Goal: Understand site structure: Grasp the organization and layout of the website

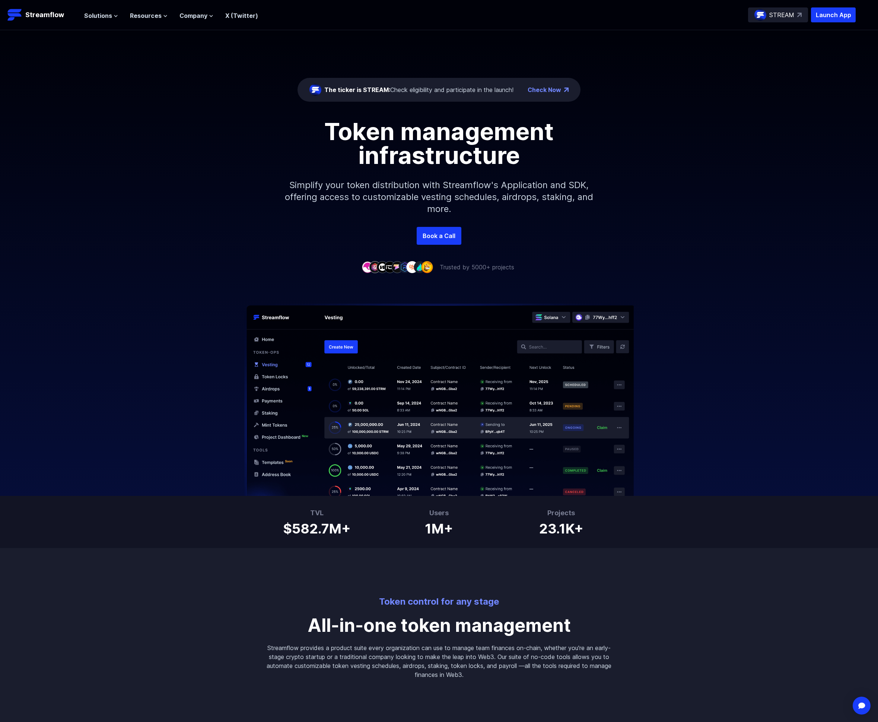
click at [764, 7] on div "STREAM" at bounding box center [778, 14] width 60 height 15
click at [103, 64] on div "The ticker is STREAM: Check eligibility and participate in the launch! Check No…" at bounding box center [439, 128] width 878 height 197
click at [92, 15] on span "Solutions" at bounding box center [98, 15] width 28 height 9
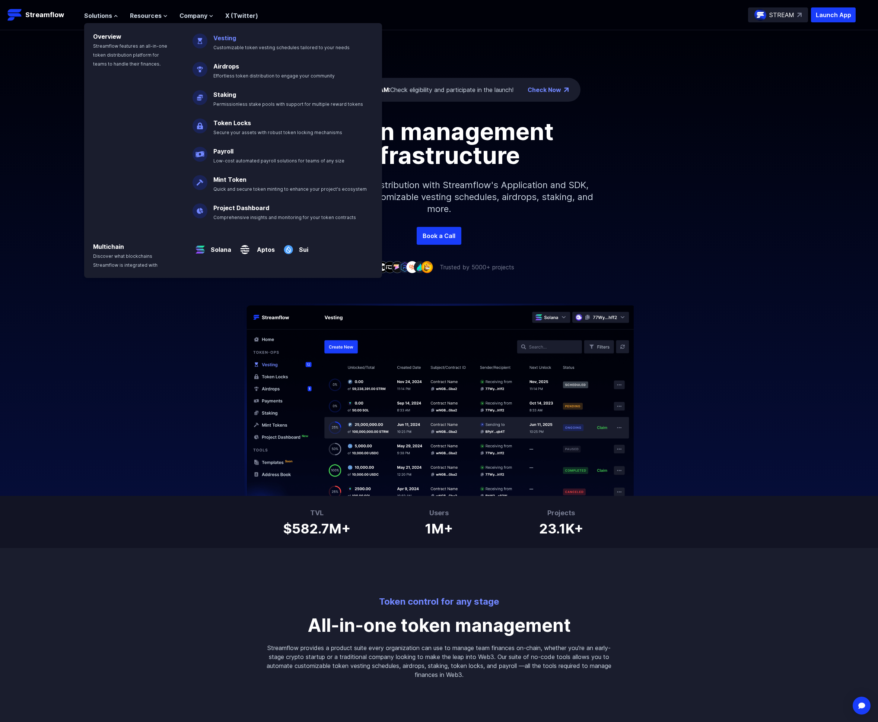
click at [236, 48] on span "Customizable token vesting schedules tailored to your needs" at bounding box center [281, 48] width 136 height 6
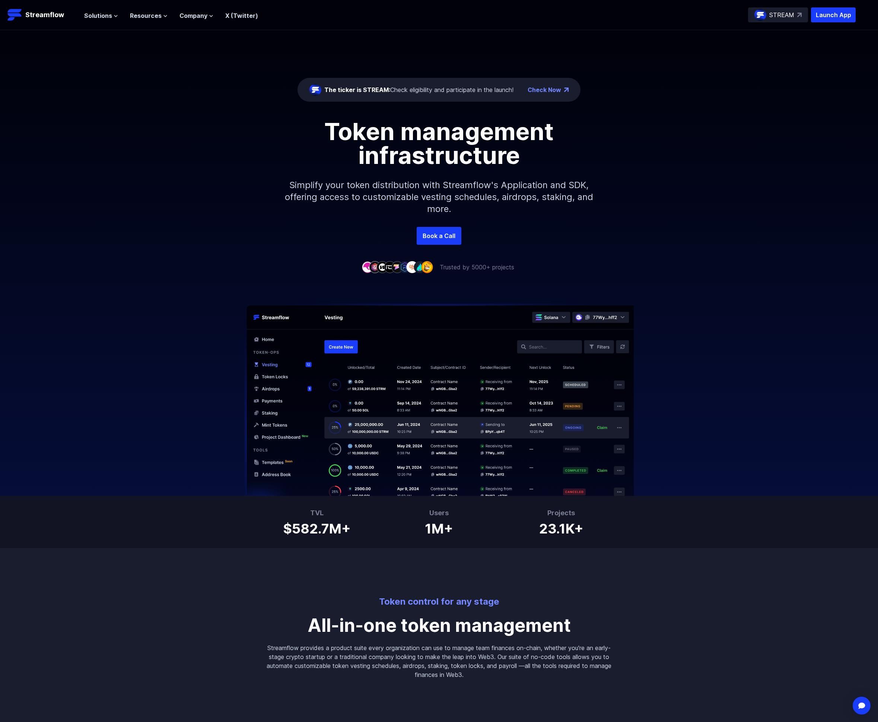
click at [94, 20] on div "Solutions Overview Streamflow features an all-in-one token distribution platfor…" at bounding box center [171, 14] width 174 height 15
click at [101, 15] on span "Solutions" at bounding box center [98, 15] width 28 height 9
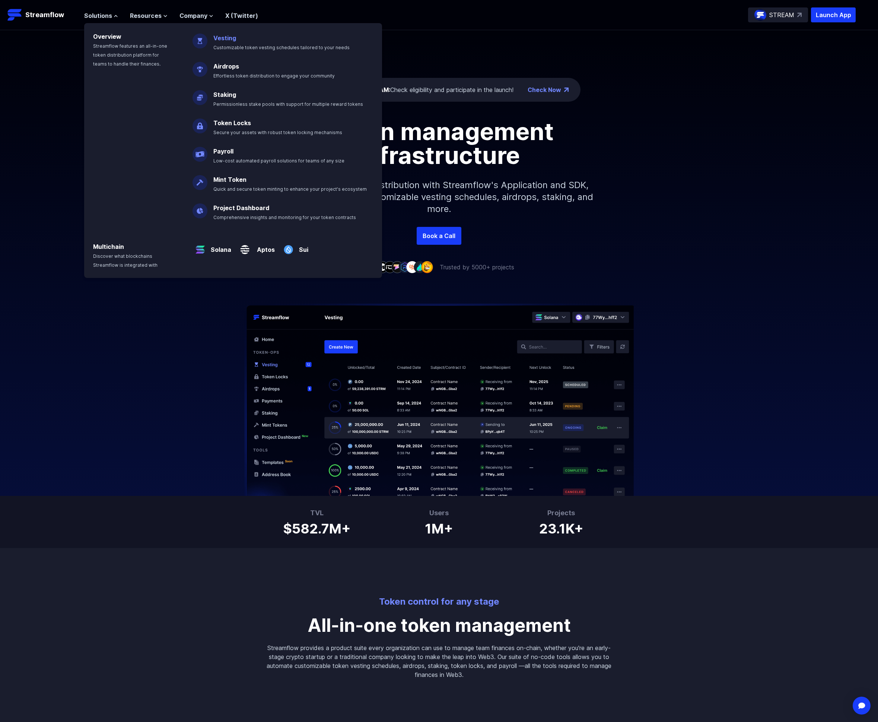
click at [225, 38] on link "Vesting" at bounding box center [224, 37] width 23 height 7
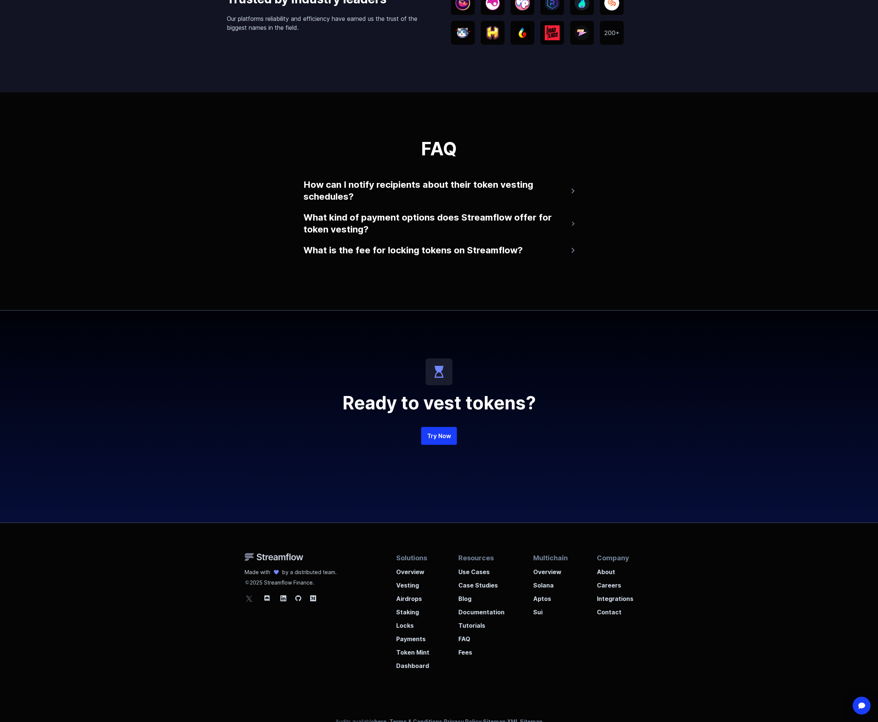
scroll to position [1397, 0]
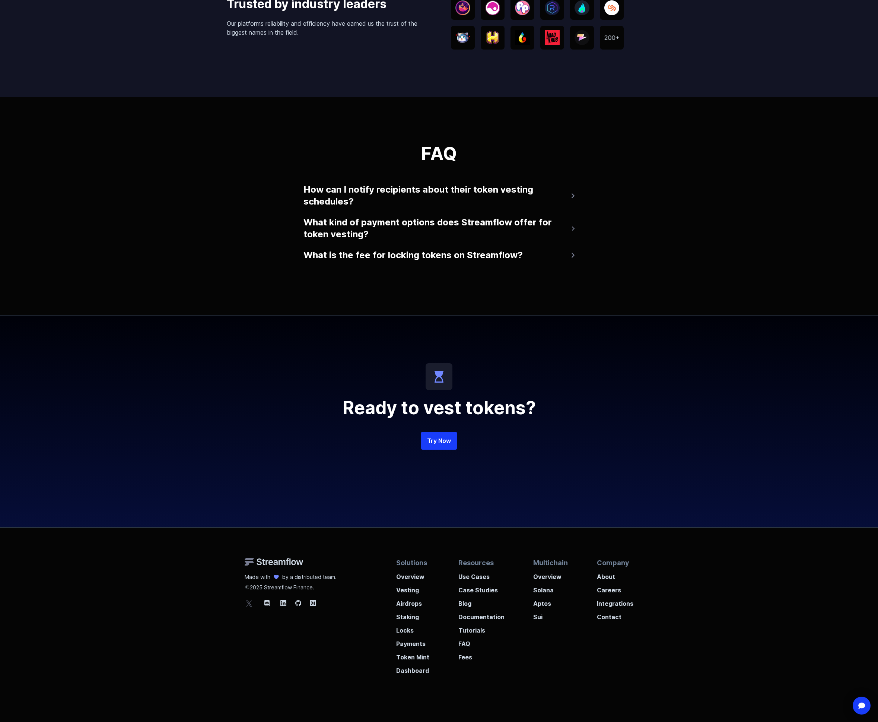
drag, startPoint x: 455, startPoint y: 421, endPoint x: 457, endPoint y: 427, distance: 6.8
click at [457, 427] on div "Ready to vest tokens? Try Now" at bounding box center [439, 422] width 358 height 212
click at [433, 443] on link "Try Now" at bounding box center [439, 441] width 36 height 18
